Goal: Transaction & Acquisition: Purchase product/service

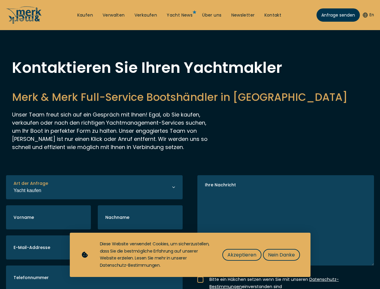
select select "buy"
click at [16, 273] on img "Show Accessibility Preferences" at bounding box center [16, 273] width 18 height 18
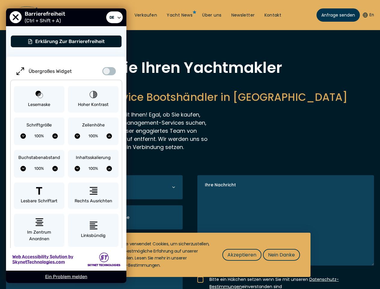
click at [368, 15] on button "En" at bounding box center [368, 15] width 11 height 6
click at [190, 104] on h2 "Merk & Merk Full-Service Bootshändler in [GEOGRAPHIC_DATA]" at bounding box center [190, 97] width 356 height 15
click at [0, 0] on icon "button" at bounding box center [0, 0] width 0 height 0
click at [242, 255] on span "Akzeptieren" at bounding box center [242, 255] width 29 height 8
